Goal: Task Accomplishment & Management: Manage account settings

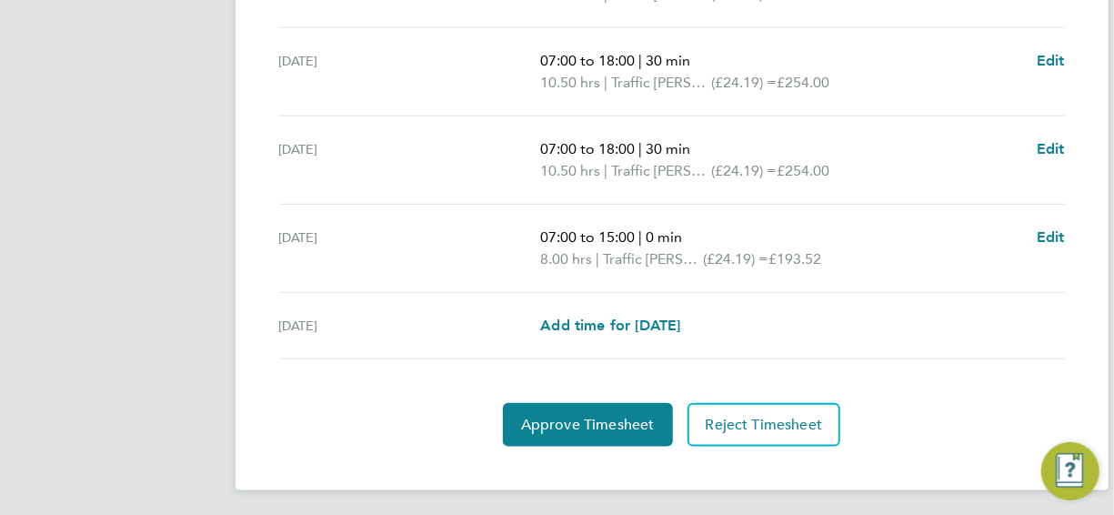
scroll to position [817, 0]
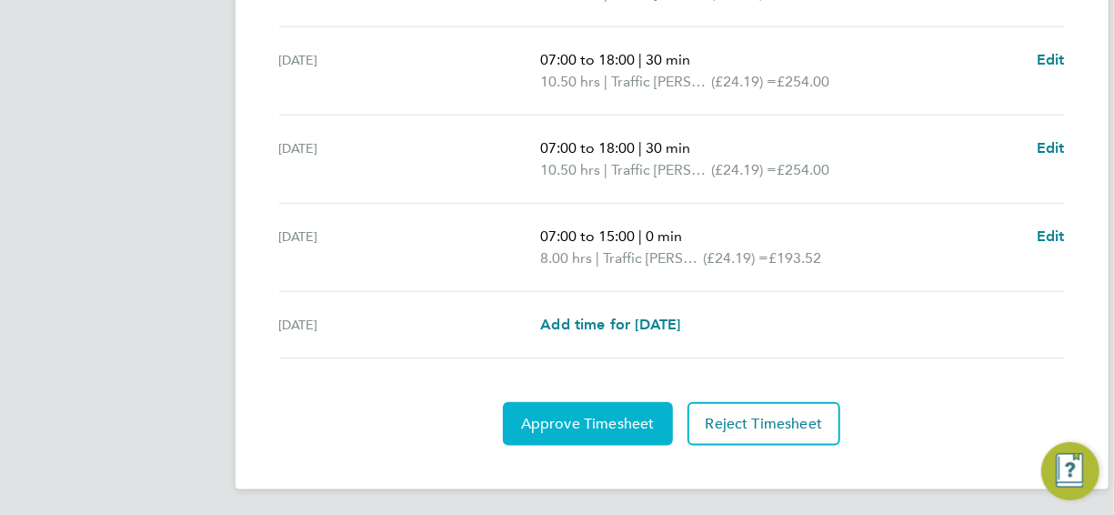
click at [652, 415] on span "Approve Timesheet" at bounding box center [588, 424] width 134 height 18
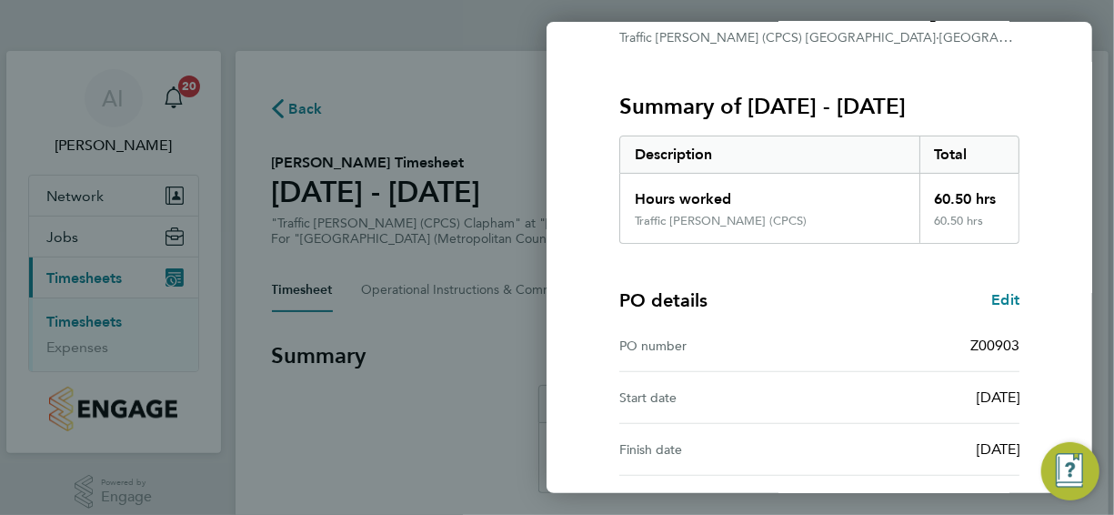
scroll to position [355, 0]
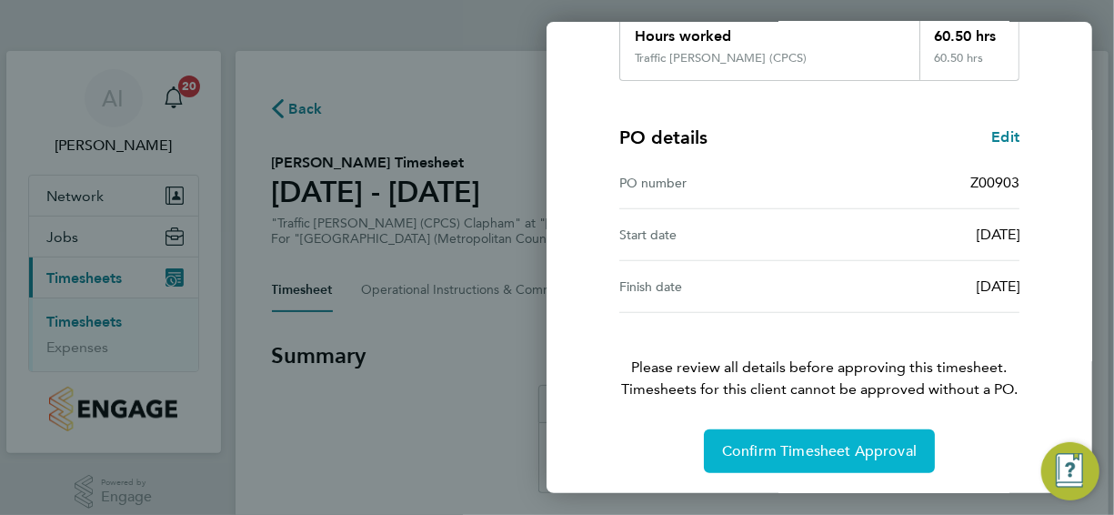
click at [781, 439] on button "Confirm Timesheet Approval" at bounding box center [819, 451] width 231 height 44
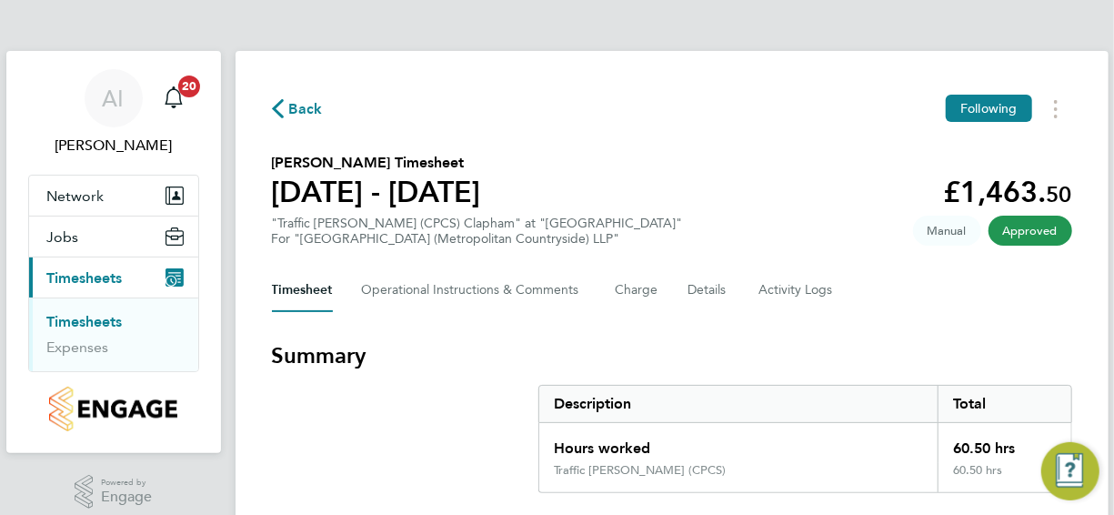
click at [106, 313] on link "Timesheets" at bounding box center [84, 321] width 75 height 17
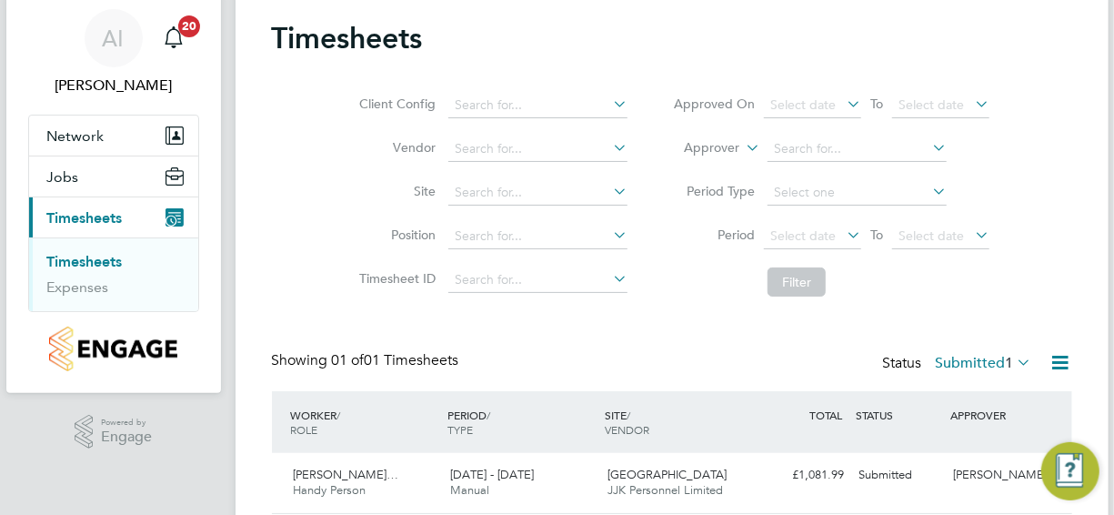
scroll to position [124, 0]
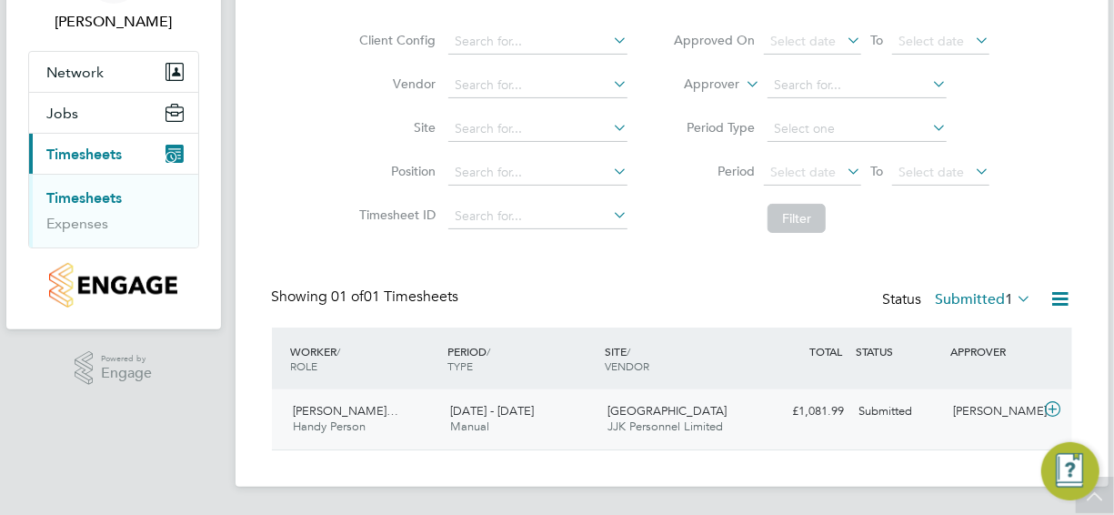
click at [1058, 406] on icon at bounding box center [1052, 409] width 23 height 15
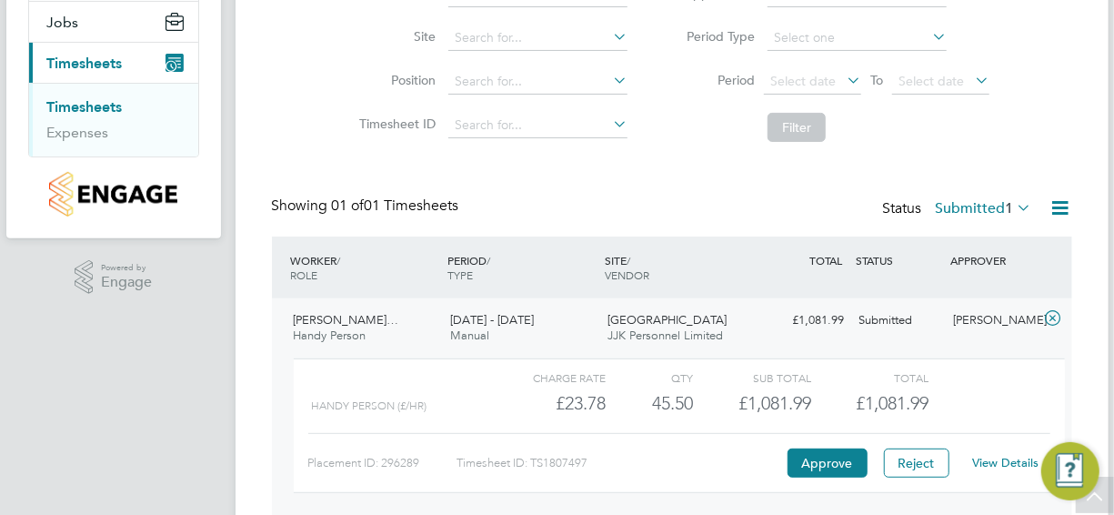
scroll to position [290, 0]
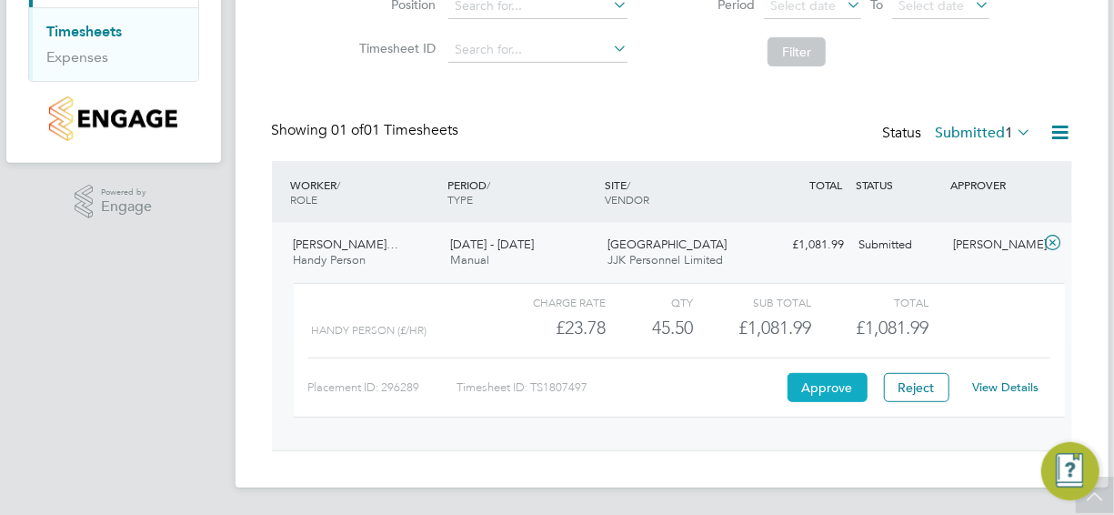
click at [834, 388] on button "Approve" at bounding box center [827, 387] width 80 height 29
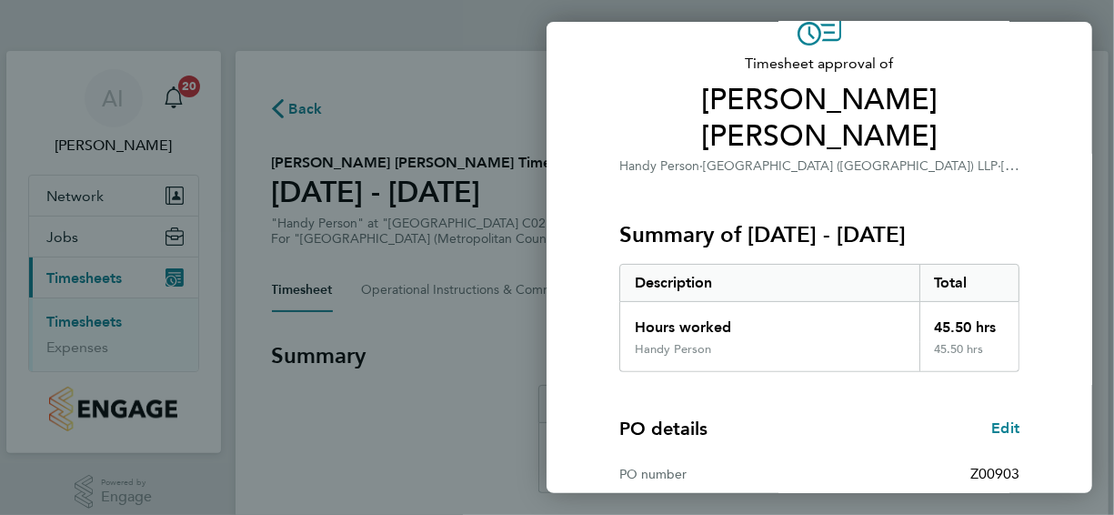
scroll to position [355, 0]
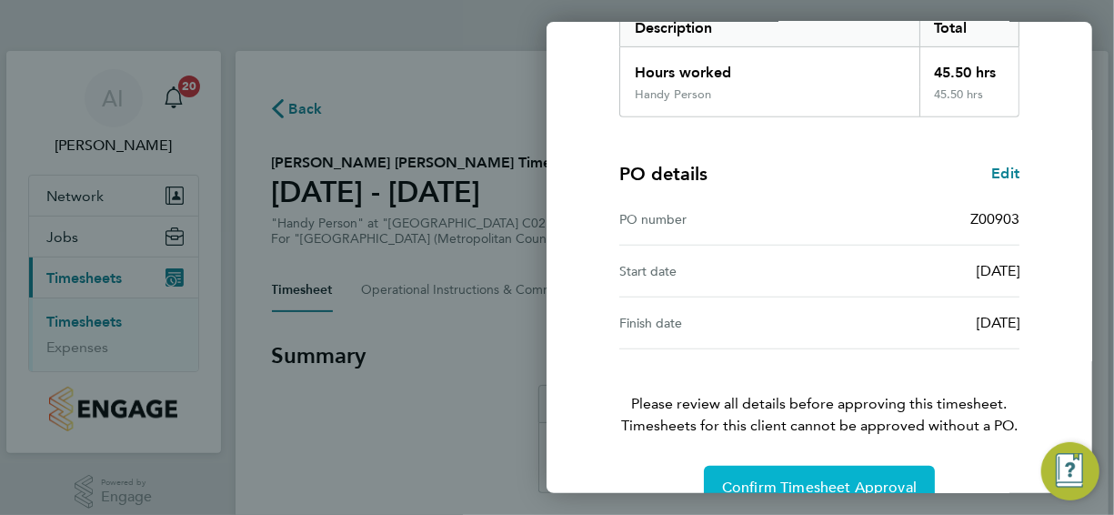
click at [834, 478] on span "Confirm Timesheet Approval" at bounding box center [819, 487] width 195 height 18
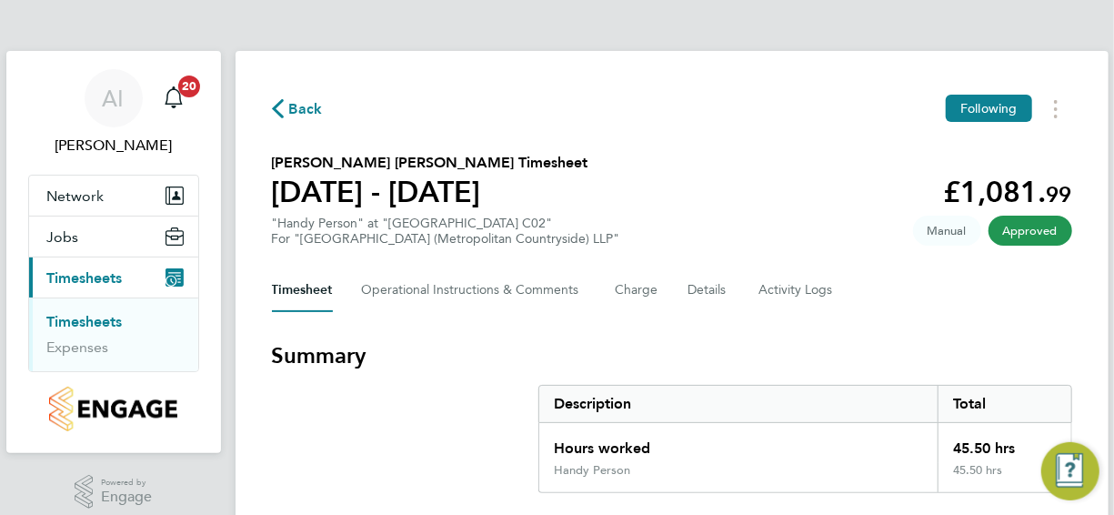
click at [90, 316] on link "Timesheets" at bounding box center [84, 321] width 75 height 17
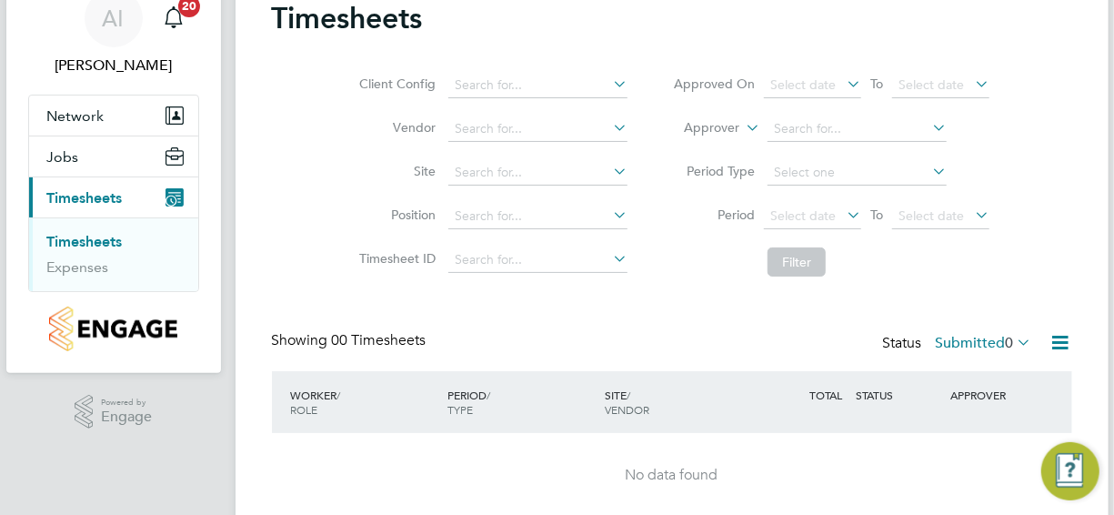
scroll to position [147, 0]
